Goal: Task Accomplishment & Management: Manage account settings

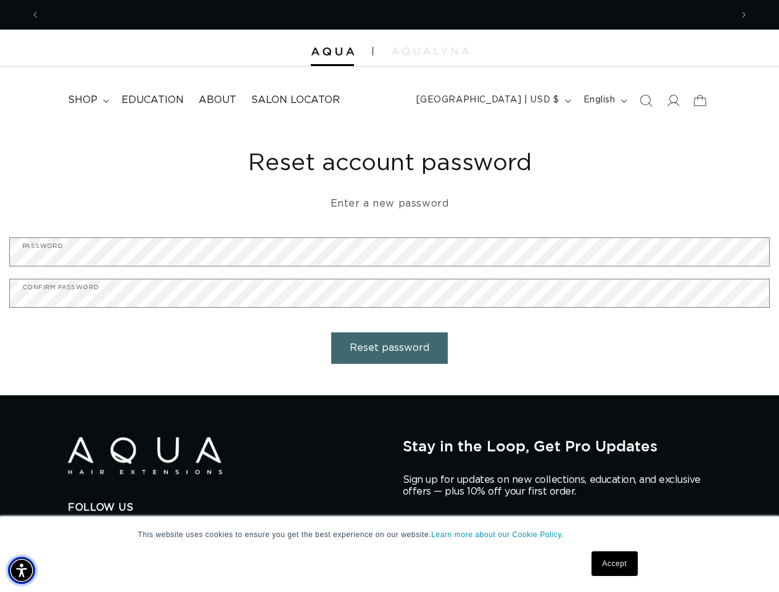
click at [22, 571] on img "Accessibility Menu" at bounding box center [21, 570] width 27 height 27
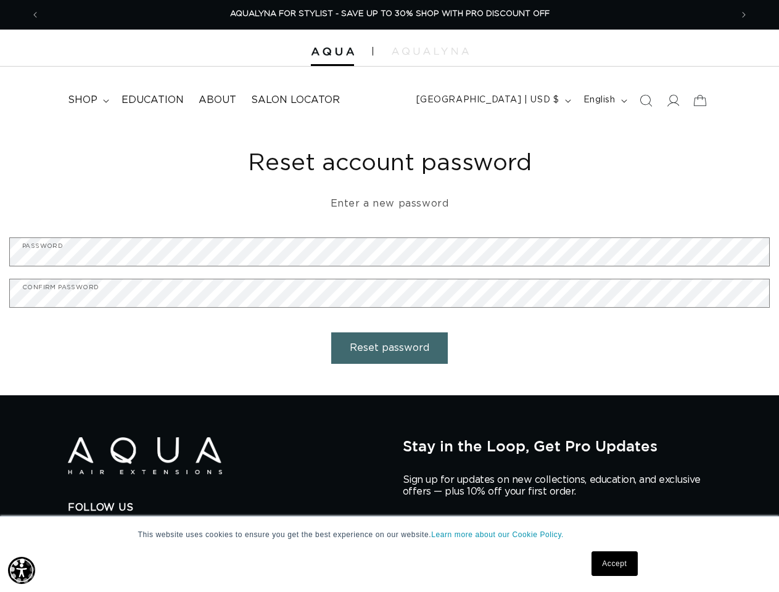
scroll to position [0, 0]
